Goal: Task Accomplishment & Management: Use online tool/utility

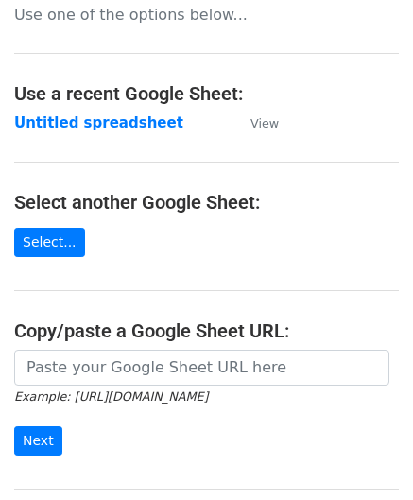
scroll to position [189, 0]
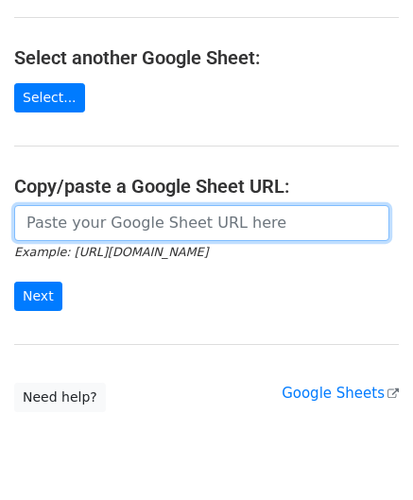
click at [91, 228] on input "url" at bounding box center [201, 223] width 375 height 36
paste input "[URL][DOMAIN_NAME]"
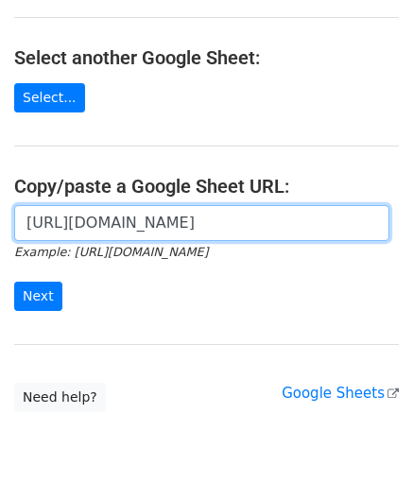
scroll to position [0, 376]
type input "[URL][DOMAIN_NAME]"
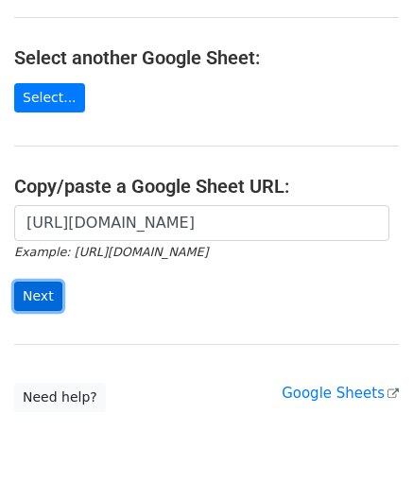
click at [40, 299] on input "Next" at bounding box center [38, 296] width 48 height 29
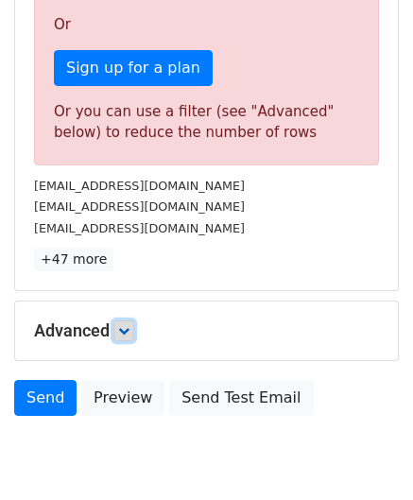
click at [133, 327] on link at bounding box center [123, 330] width 21 height 21
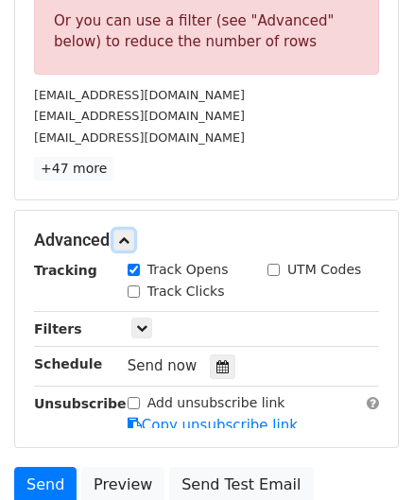
scroll to position [661, 0]
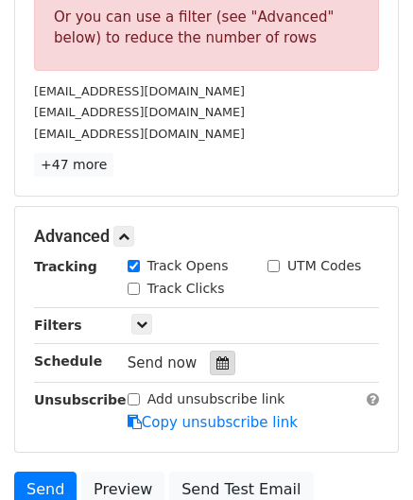
click at [219, 351] on div at bounding box center [223, 362] width 26 height 25
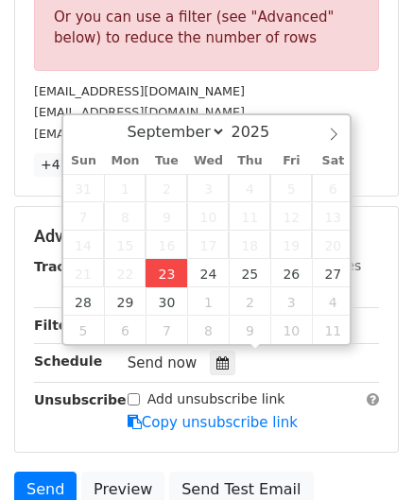
type input "[DATE] 12:00"
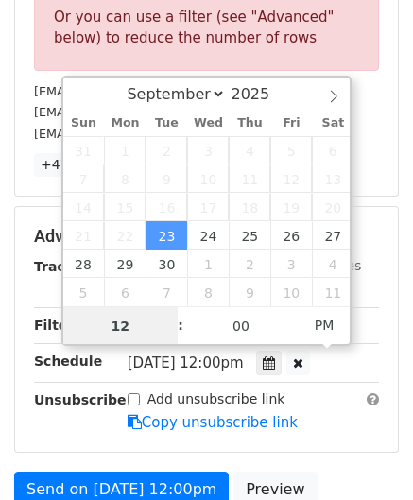
paste input "4"
type input "4"
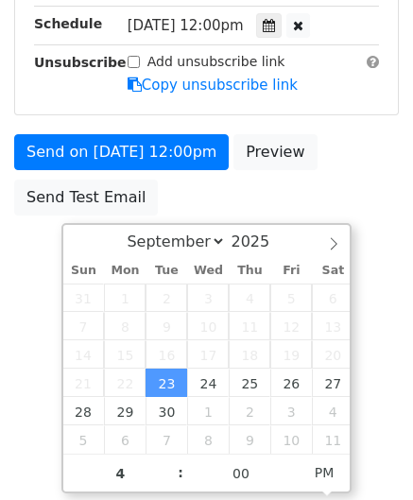
type input "[DATE] 16:00"
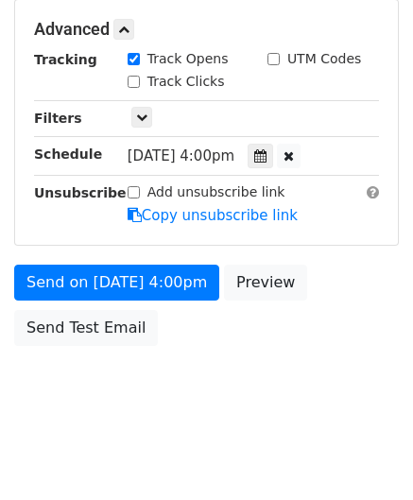
scroll to position [866, 0]
